Goal: Task Accomplishment & Management: Use online tool/utility

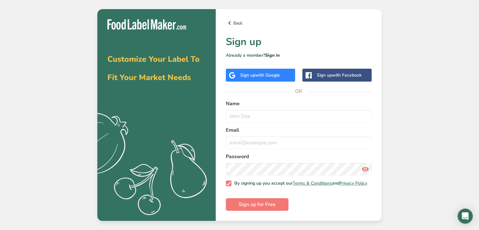
click at [273, 52] on link "Sign in" at bounding box center [272, 55] width 14 height 6
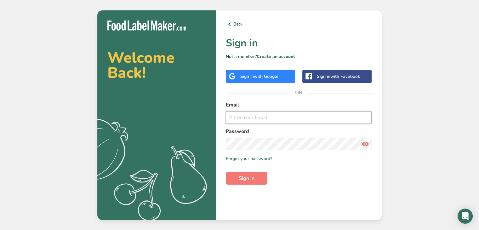
click at [260, 117] on input "email" at bounding box center [299, 117] width 146 height 13
type input "[EMAIL_ADDRESS][PERSON_NAME][DOMAIN_NAME]"
click at [226, 172] on button "Sign in" at bounding box center [247, 178] width 42 height 13
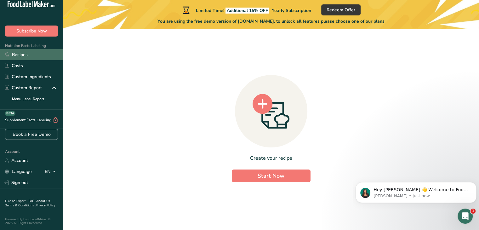
click at [24, 51] on link "Recipes" at bounding box center [31, 54] width 63 height 11
click at [19, 49] on link "Recipes" at bounding box center [31, 54] width 63 height 11
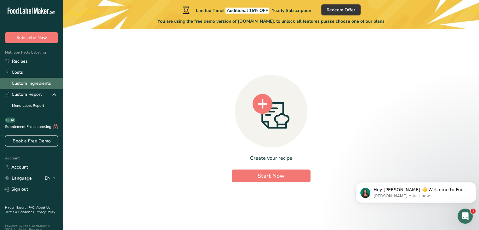
scroll to position [11, 0]
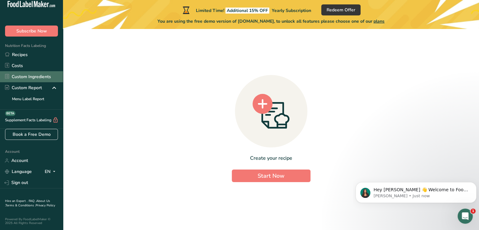
click at [43, 73] on link "Custom Ingredients" at bounding box center [31, 76] width 63 height 11
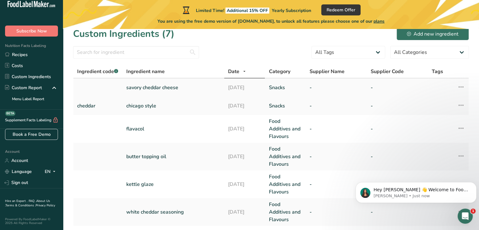
scroll to position [8, 0]
click at [133, 104] on link "chicago style" at bounding box center [173, 106] width 94 height 8
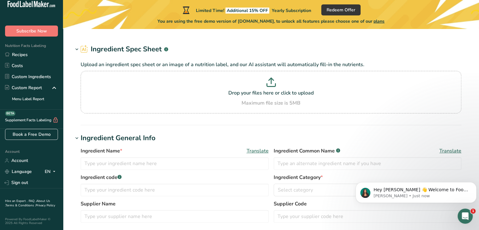
type input "chicago style"
type input "cheddar"
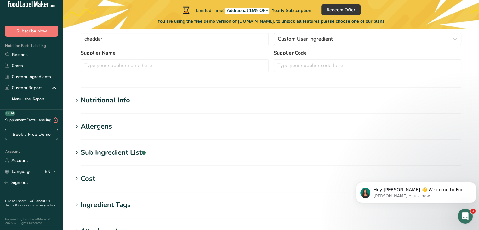
scroll to position [166, 0]
click at [114, 101] on div "Nutritional Info" at bounding box center [105, 99] width 49 height 10
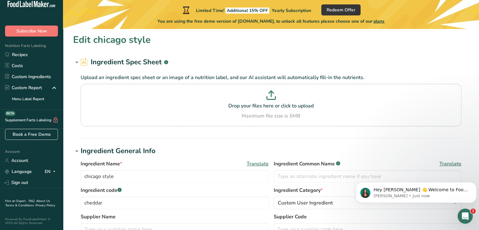
scroll to position [0, 0]
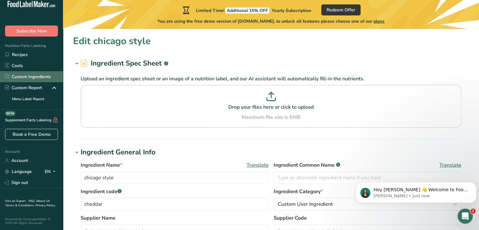
click at [26, 71] on link "Custom Ingredients" at bounding box center [31, 76] width 63 height 11
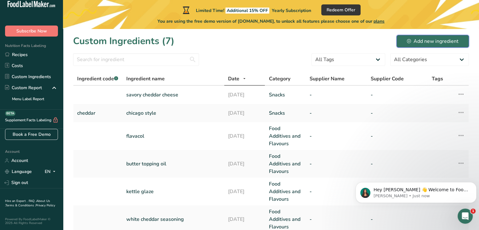
click at [430, 41] on div "Add new ingredient" at bounding box center [433, 41] width 52 height 8
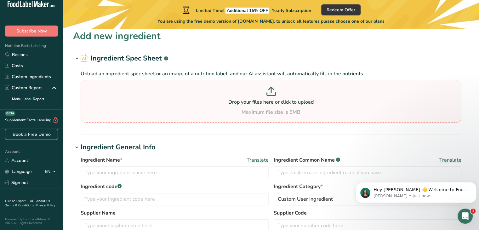
scroll to position [6, 0]
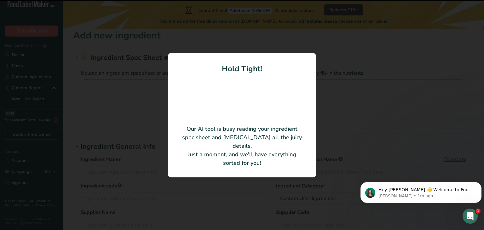
type input "Sucrose"
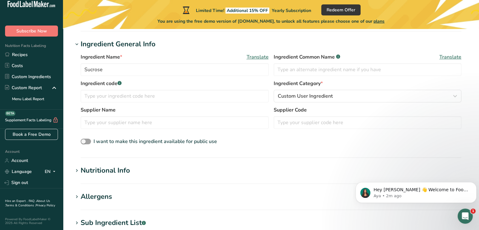
scroll to position [101, 0]
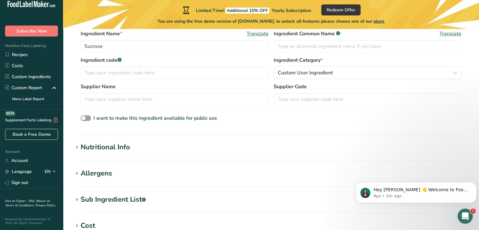
click at [90, 150] on div "Nutritional Info" at bounding box center [105, 147] width 49 height 10
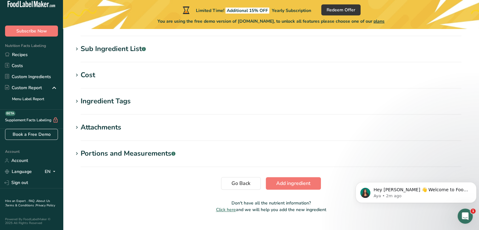
scroll to position [397, 0]
click at [295, 183] on span "Add ingredient" at bounding box center [293, 184] width 34 height 8
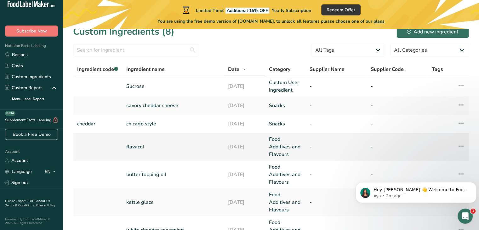
scroll to position [7, 0]
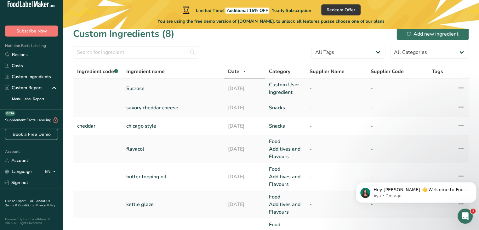
click at [133, 90] on link "Sucrose" at bounding box center [173, 89] width 94 height 8
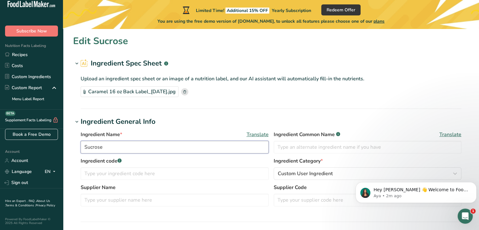
click at [141, 146] on input "Sucrose" at bounding box center [175, 147] width 188 height 13
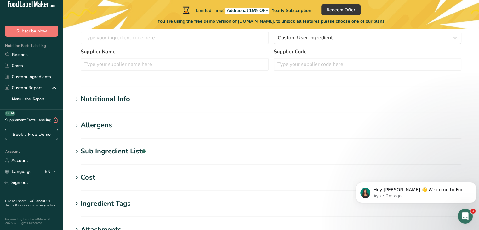
scroll to position [136, 0]
type input "Caramel Corn"
click at [108, 97] on div "Nutritional Info" at bounding box center [105, 99] width 49 height 10
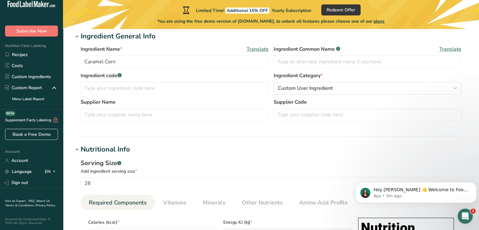
scroll to position [88, 0]
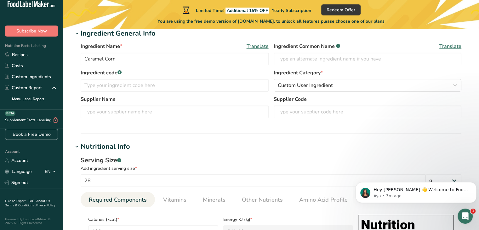
click at [106, 146] on div "Nutritional Info" at bounding box center [105, 146] width 49 height 10
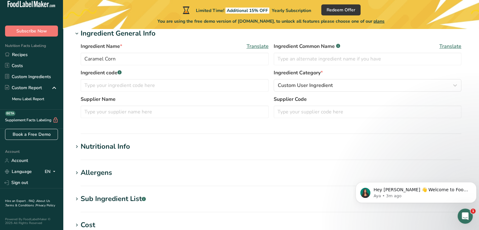
click at [106, 146] on div "Nutritional Info" at bounding box center [105, 146] width 49 height 10
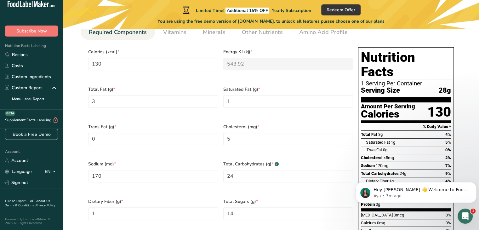
scroll to position [297, 0]
